Goal: Check status: Check status

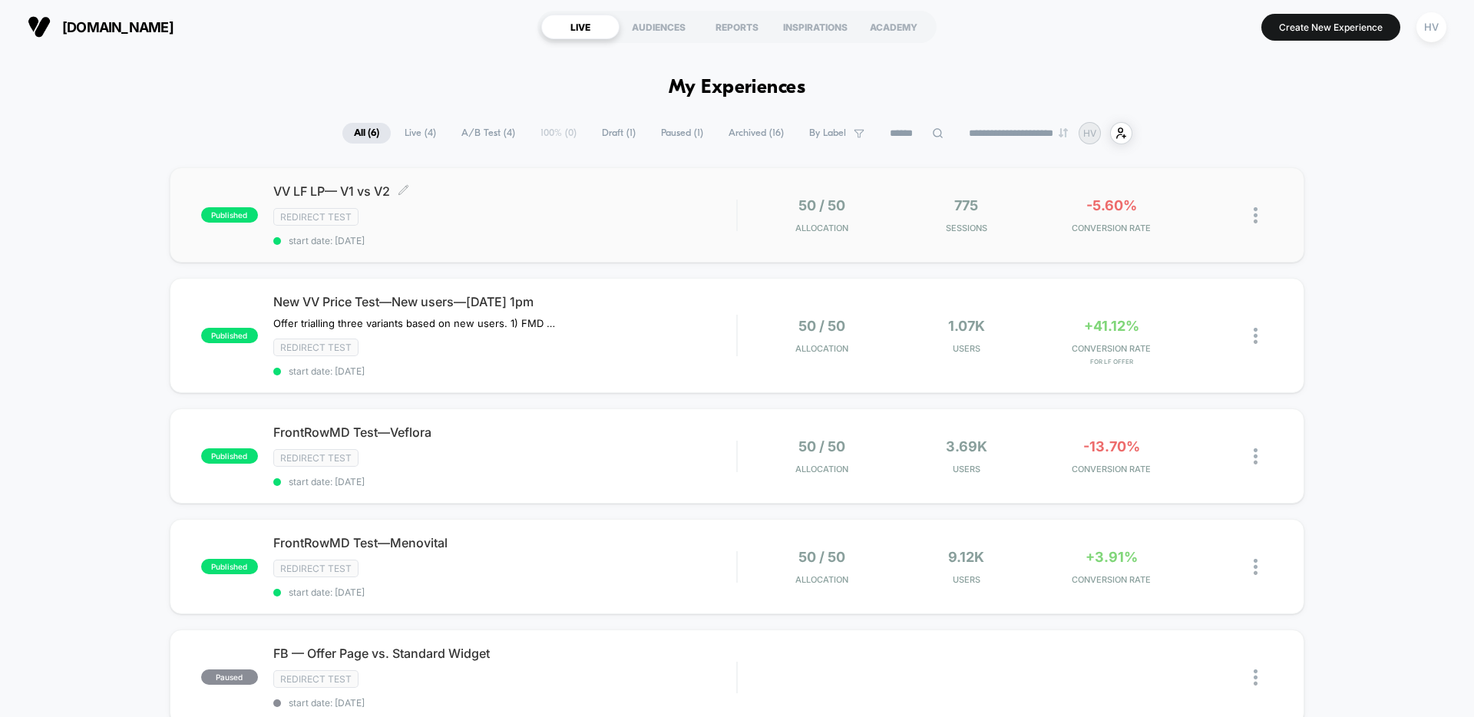
click at [528, 205] on div "VV LF LP— V1 vs V2 Click to edit experience details Click to edit experience de…" at bounding box center [504, 214] width 463 height 63
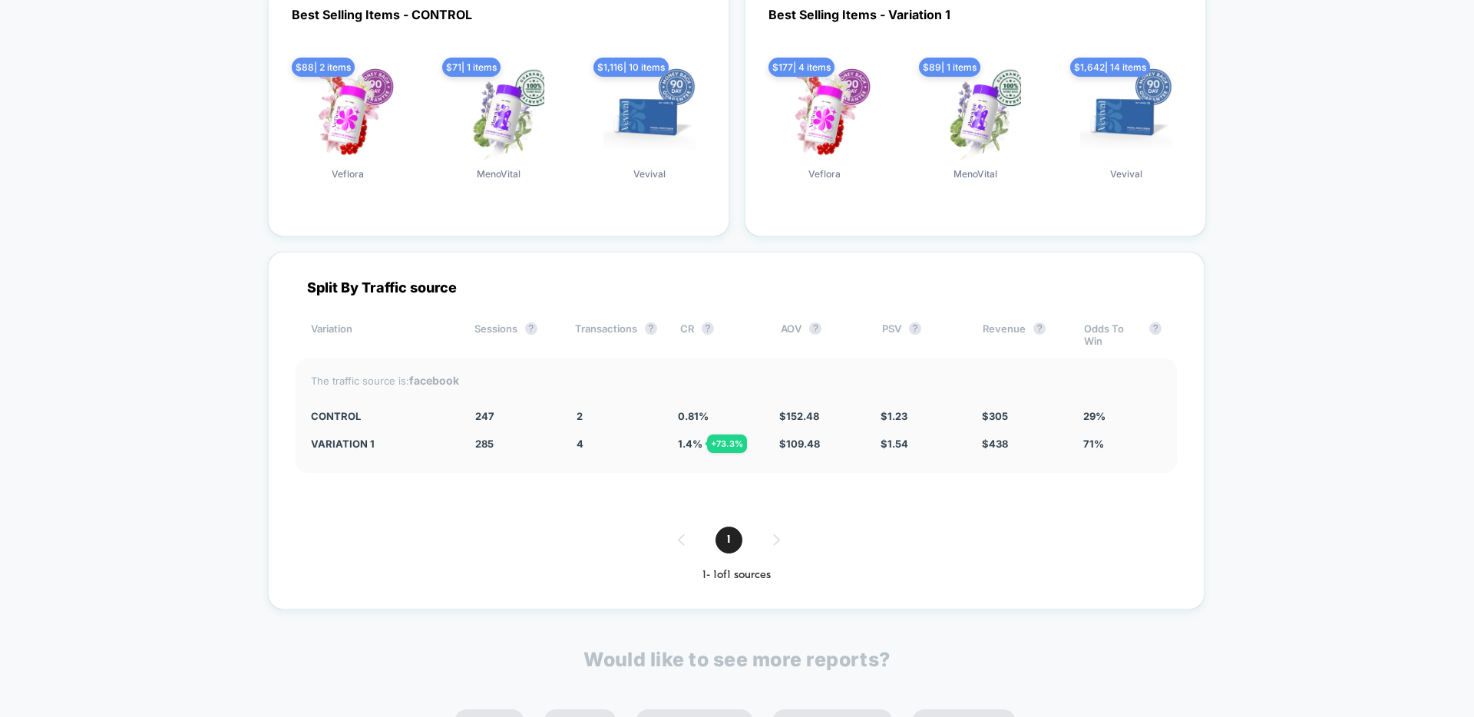
scroll to position [2331, 0]
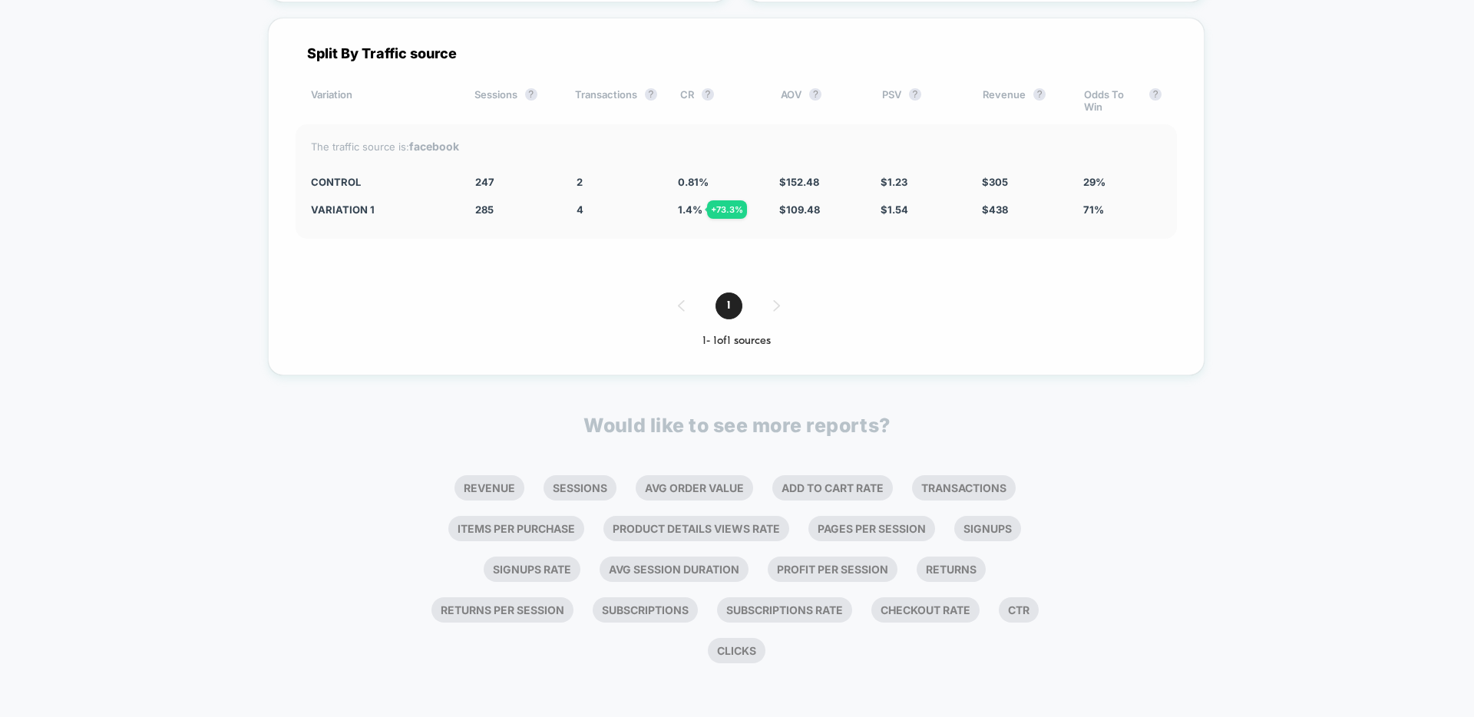
click at [397, 157] on div "The traffic source is: facebook CONTROL 247 2 0.81 % $ 152.48 $ 1.23 $ 305 29% …" at bounding box center [736, 181] width 881 height 114
click at [429, 148] on strong "facebook" at bounding box center [434, 146] width 50 height 13
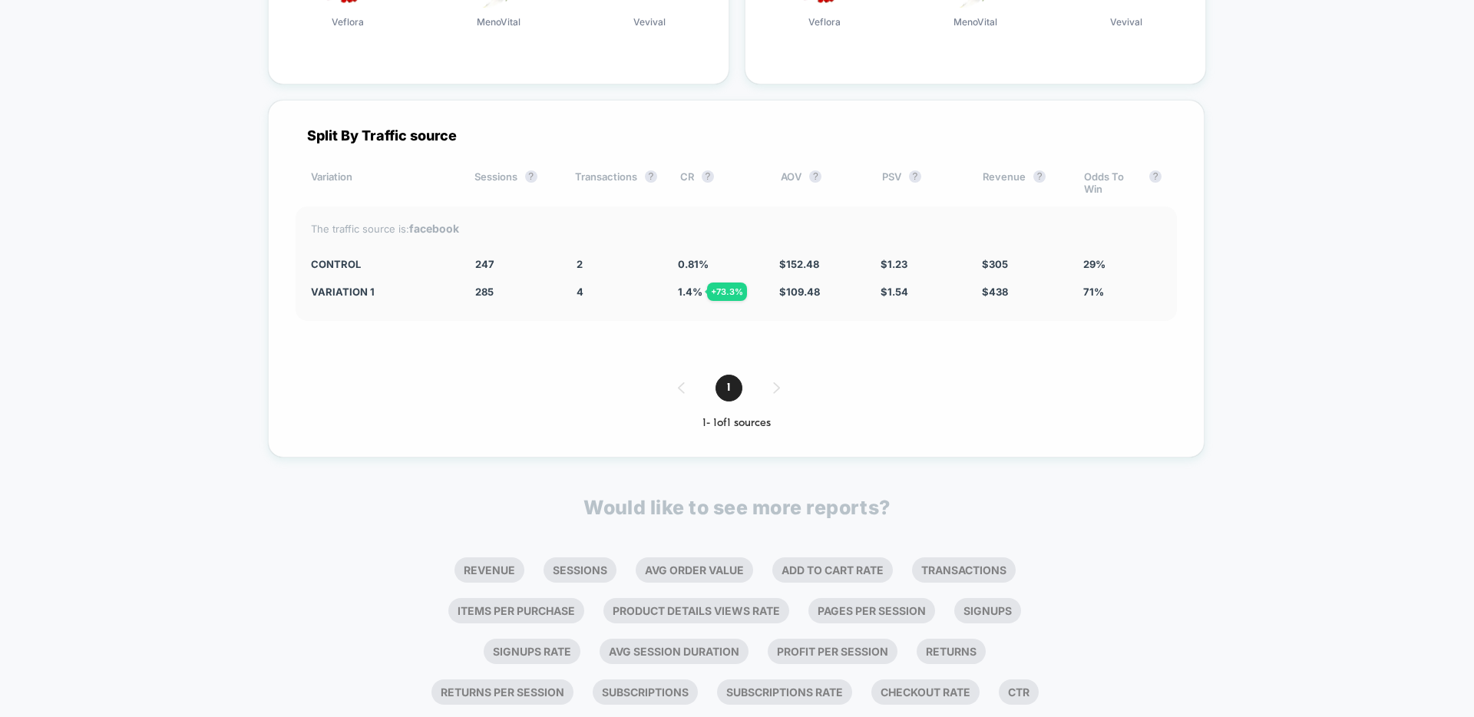
scroll to position [2248, 0]
